Goal: Information Seeking & Learning: Learn about a topic

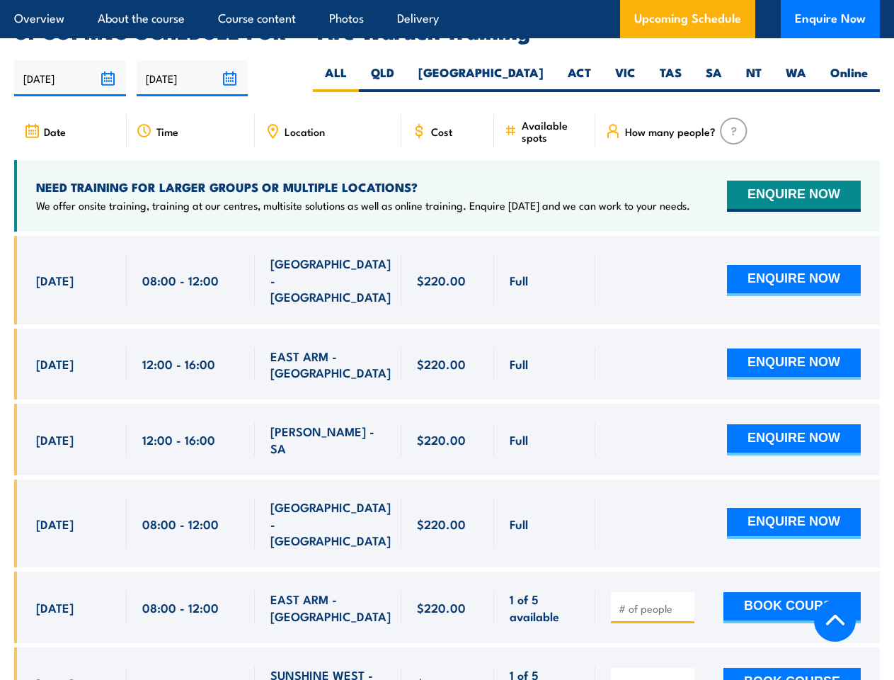
click at [447, 0] on article "Overview About the course Course content Photos Delivery Upcoming Schedule Enqu…" at bounding box center [447, 19] width 866 height 38
click at [70, 60] on input "[DATE]" at bounding box center [70, 78] width 112 height 36
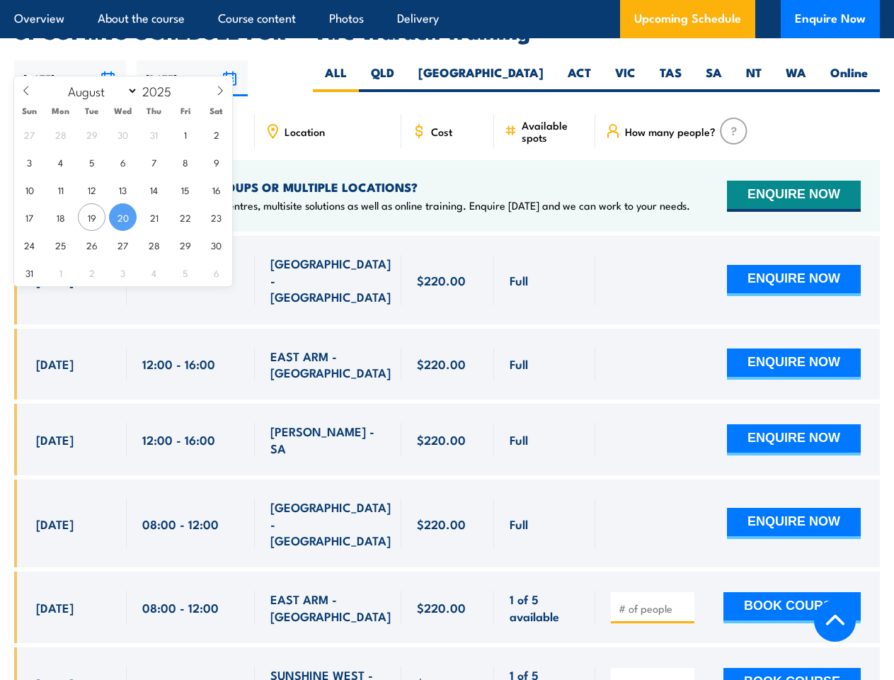
click at [193, 60] on input "[DATE]" at bounding box center [193, 78] width 112 height 36
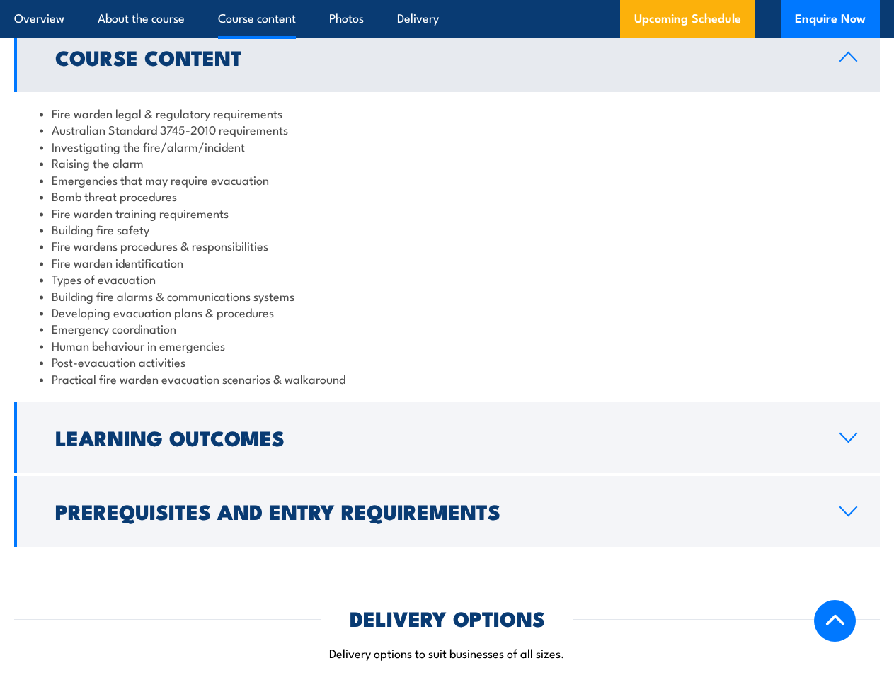
click at [447, 0] on article "Overview About the course Course content Photos Delivery Upcoming Schedule Enqu…" at bounding box center [447, 19] width 866 height 38
click at [447, 57] on h2 "Course Content" at bounding box center [436, 56] width 762 height 18
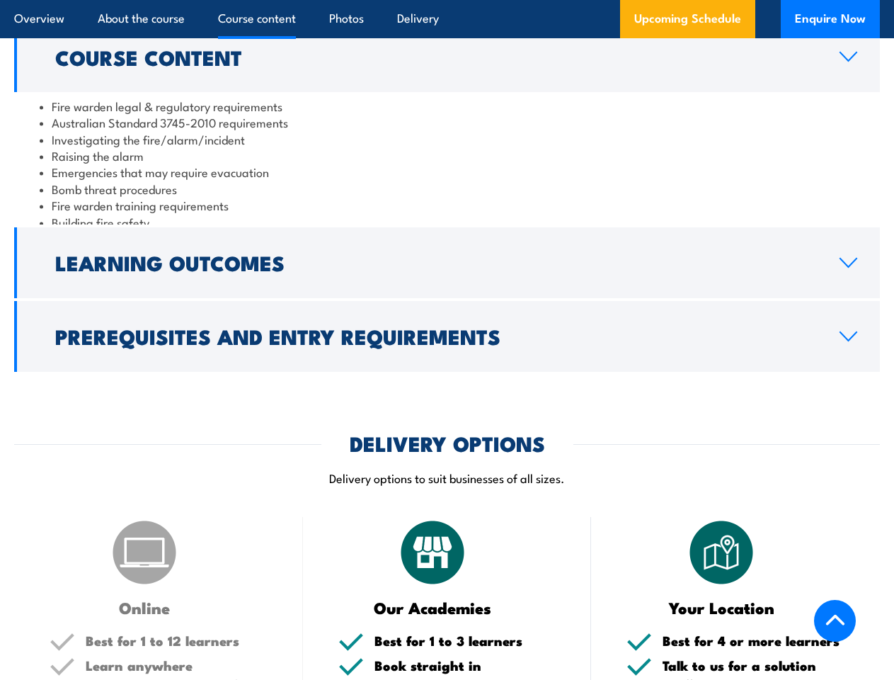
click at [447, 438] on article "DELIVERY OPTIONS Delivery options to suit businesses of all sizes. Online Best …" at bounding box center [447, 684] width 866 height 503
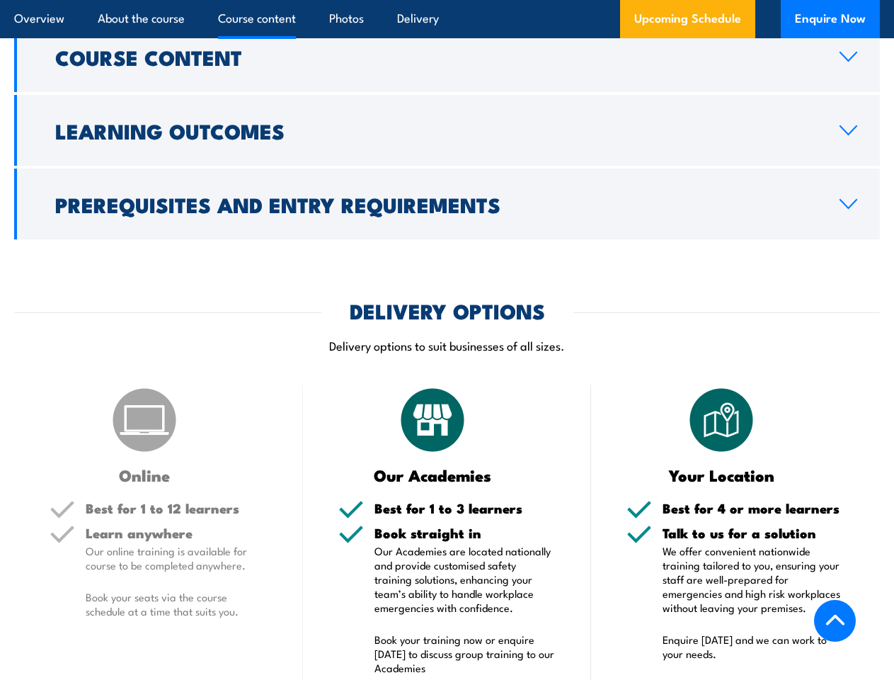
click at [447, 511] on h5 "Best for 1 to 3 learners" at bounding box center [466, 507] width 182 height 13
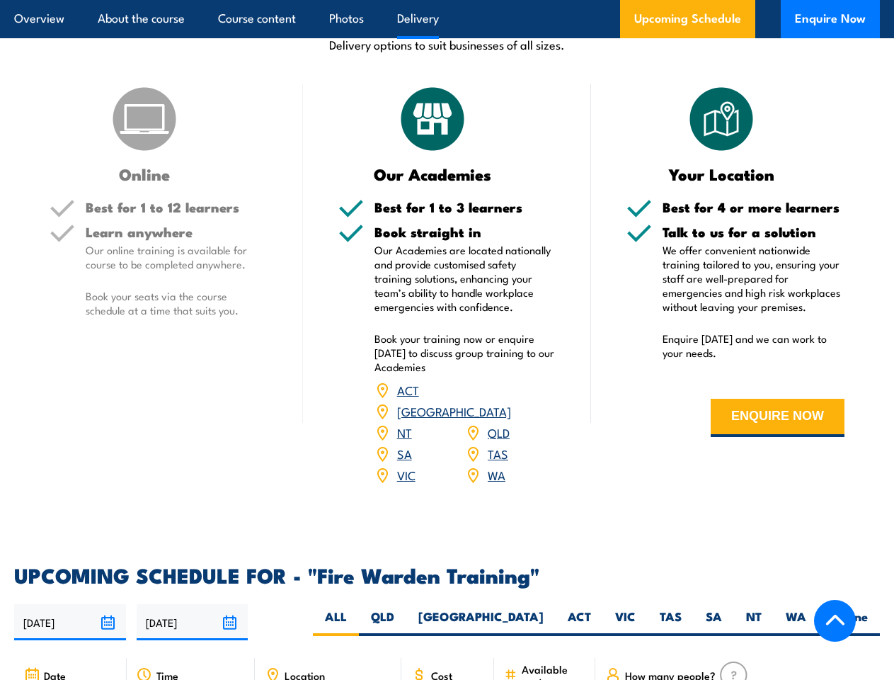
scroll to position [2056, 0]
click at [447, 0] on article "Overview About the course Course content Photos Delivery Upcoming Schedule Enqu…" at bounding box center [447, 19] width 866 height 38
click at [70, 604] on input "[DATE]" at bounding box center [70, 622] width 112 height 36
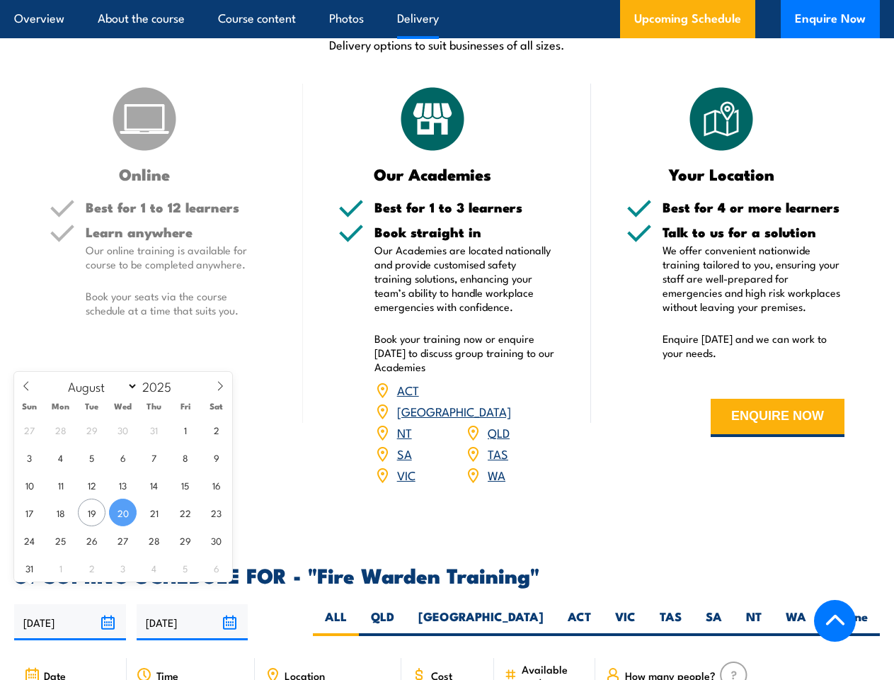
click at [193, 604] on input "[DATE]" at bounding box center [193, 622] width 112 height 36
